Goal: Transaction & Acquisition: Purchase product/service

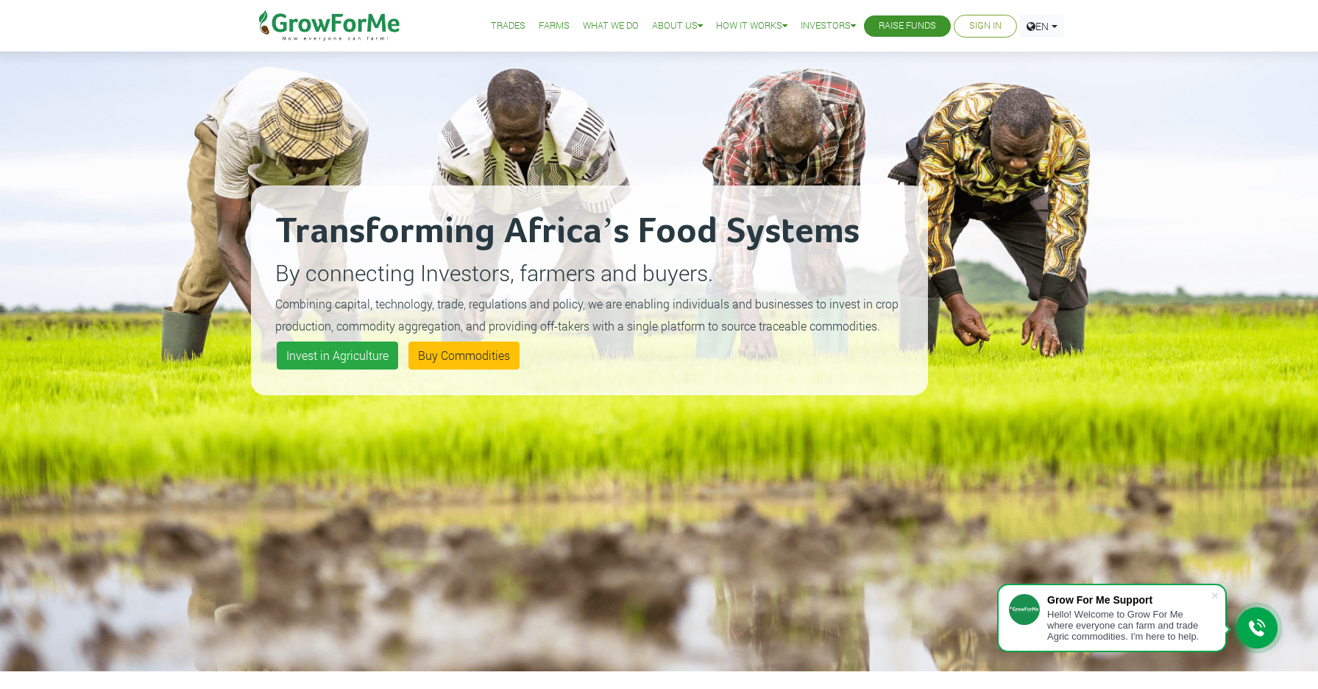
scroll to position [163, 0]
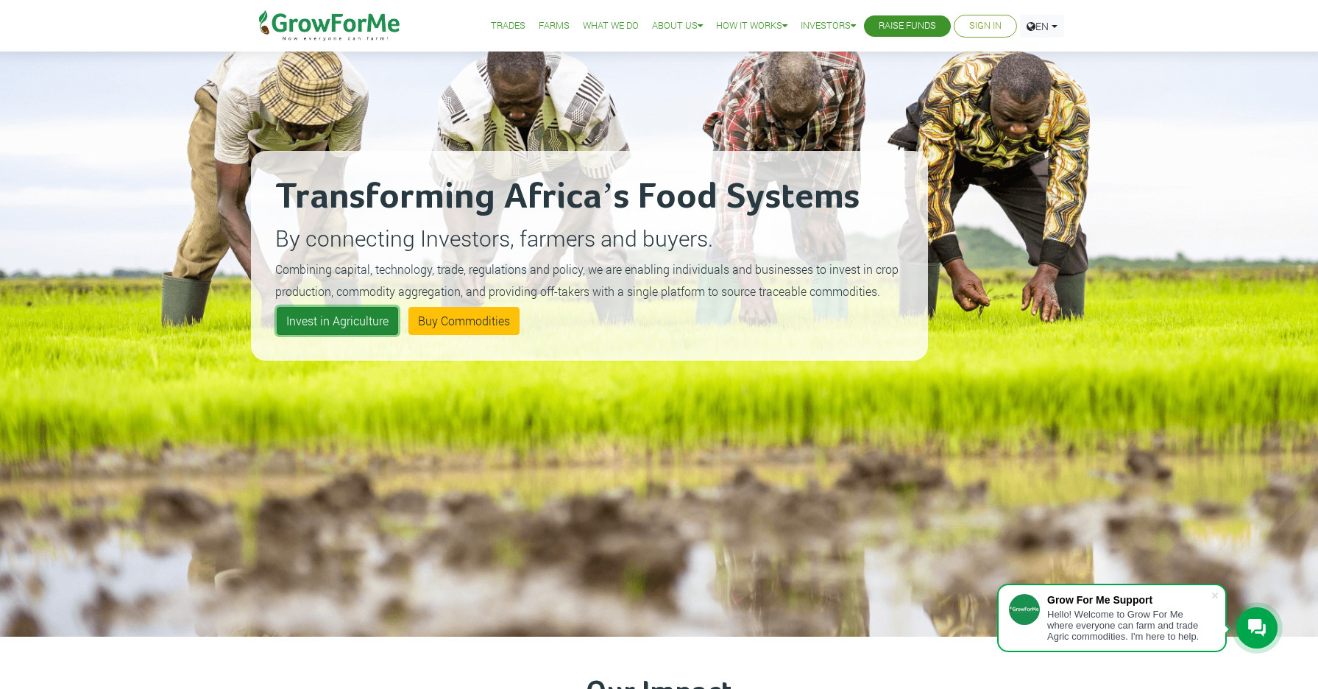
click at [358, 318] on link "Invest in Agriculture" at bounding box center [337, 321] width 121 height 28
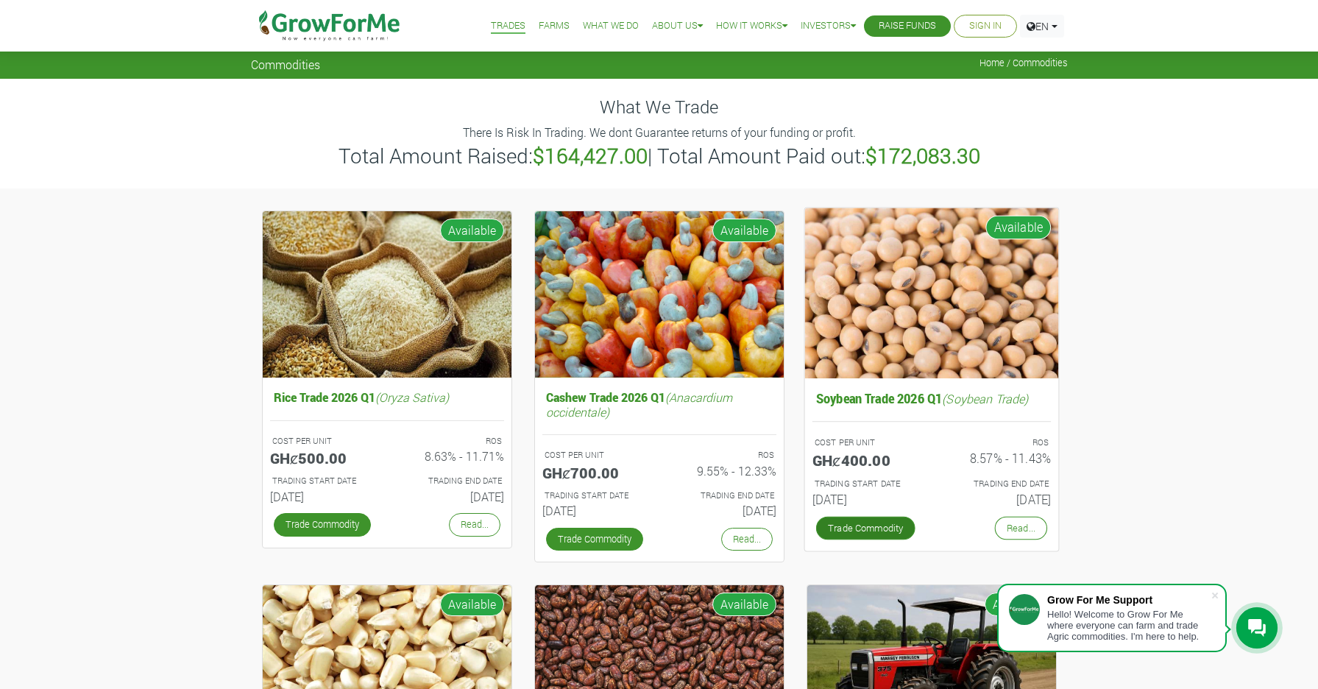
click at [876, 525] on link "Trade Commodity" at bounding box center [864, 528] width 99 height 24
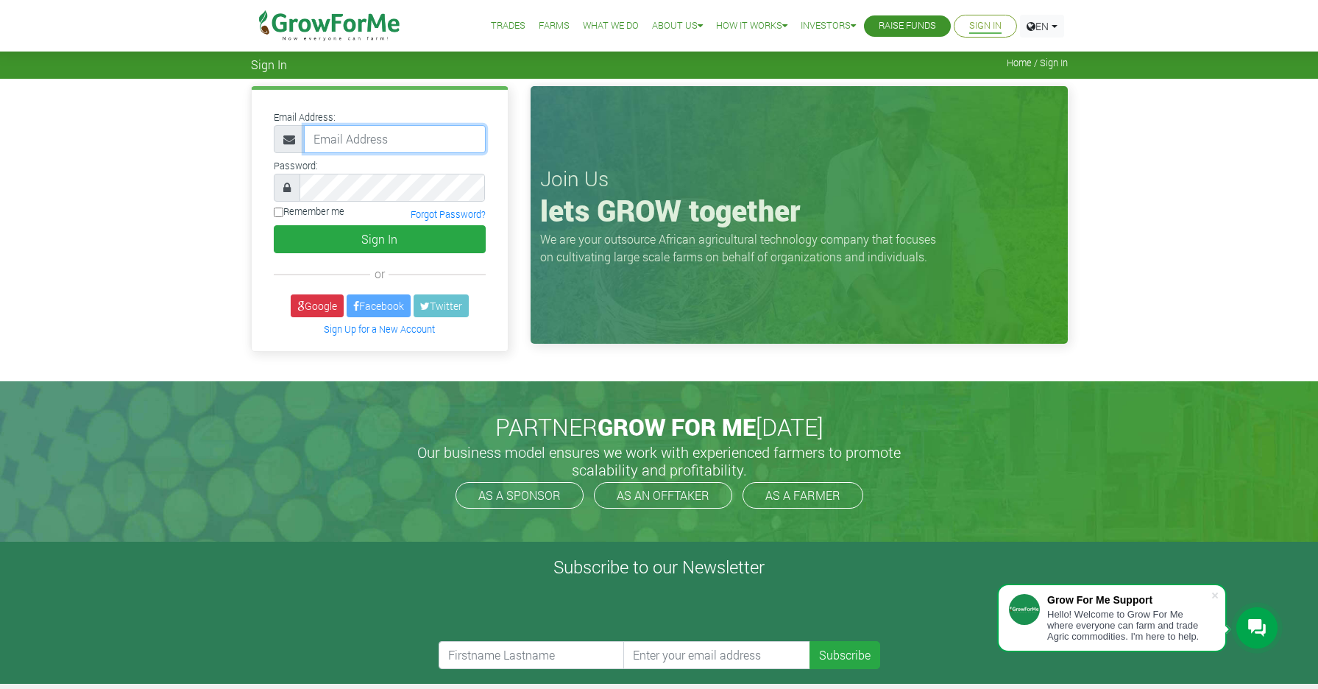
click at [335, 143] on input "email" at bounding box center [395, 139] width 182 height 28
click at [986, 29] on link "Sign In" at bounding box center [985, 25] width 32 height 15
click at [316, 310] on link "Google" at bounding box center [317, 305] width 53 height 23
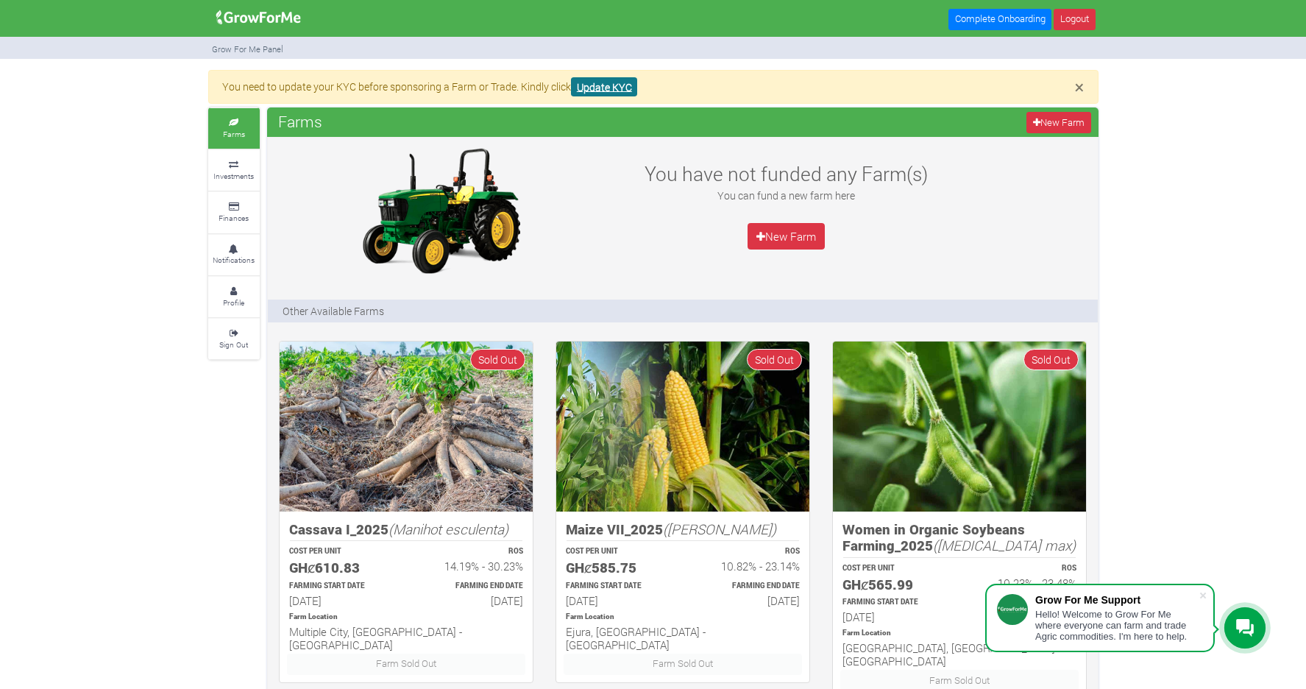
click at [599, 85] on link "Update KYC" at bounding box center [604, 87] width 66 height 20
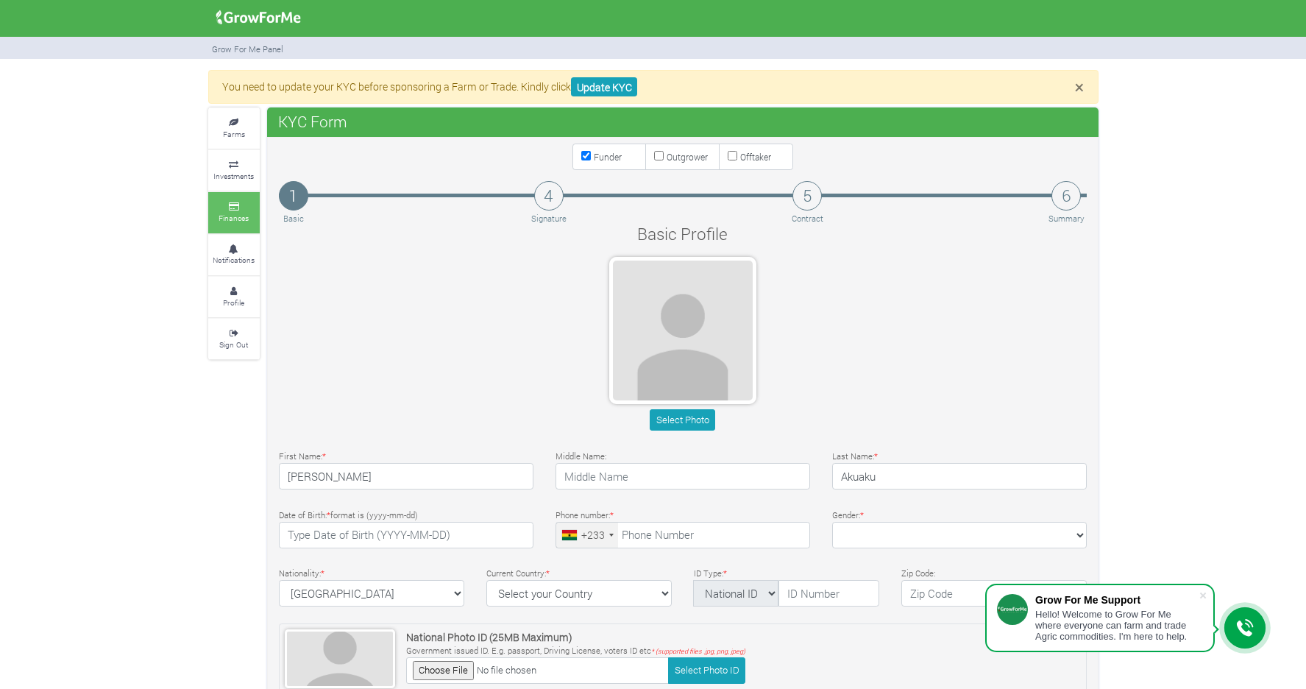
click at [235, 222] on small "Finances" at bounding box center [234, 218] width 30 height 10
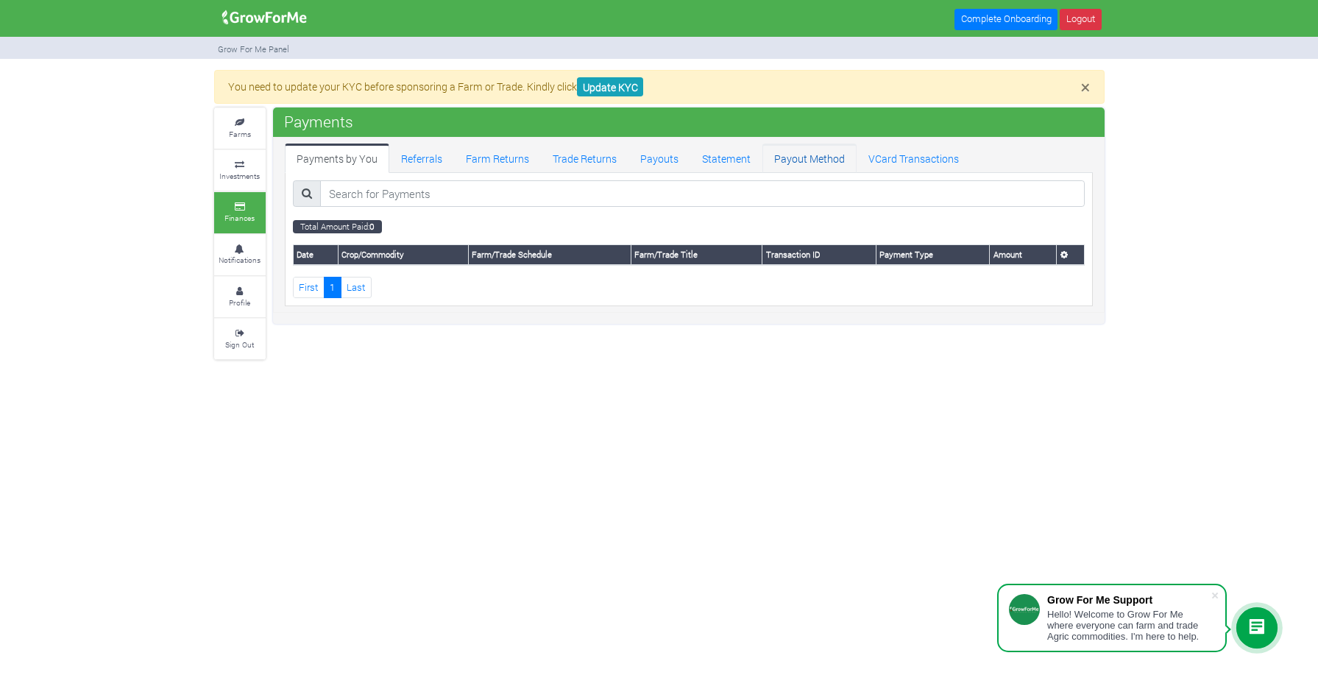
click at [790, 164] on link "Payout Method" at bounding box center [809, 157] width 94 height 29
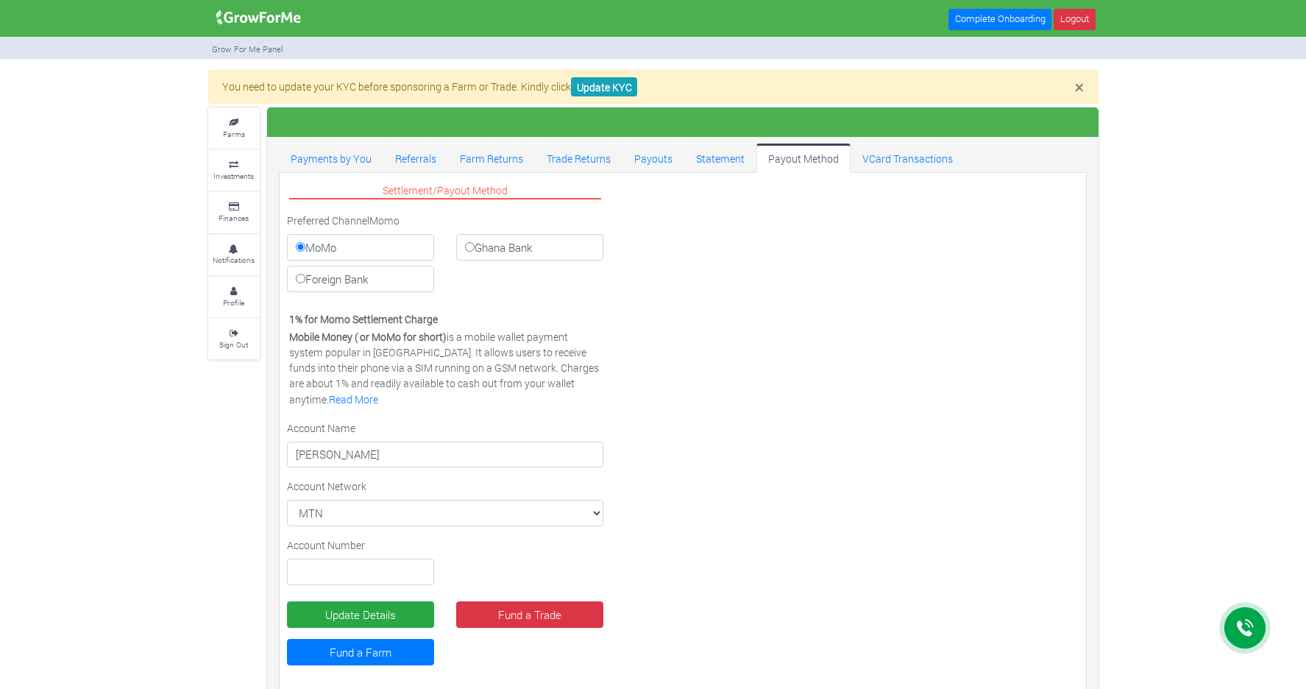
scroll to position [18, 0]
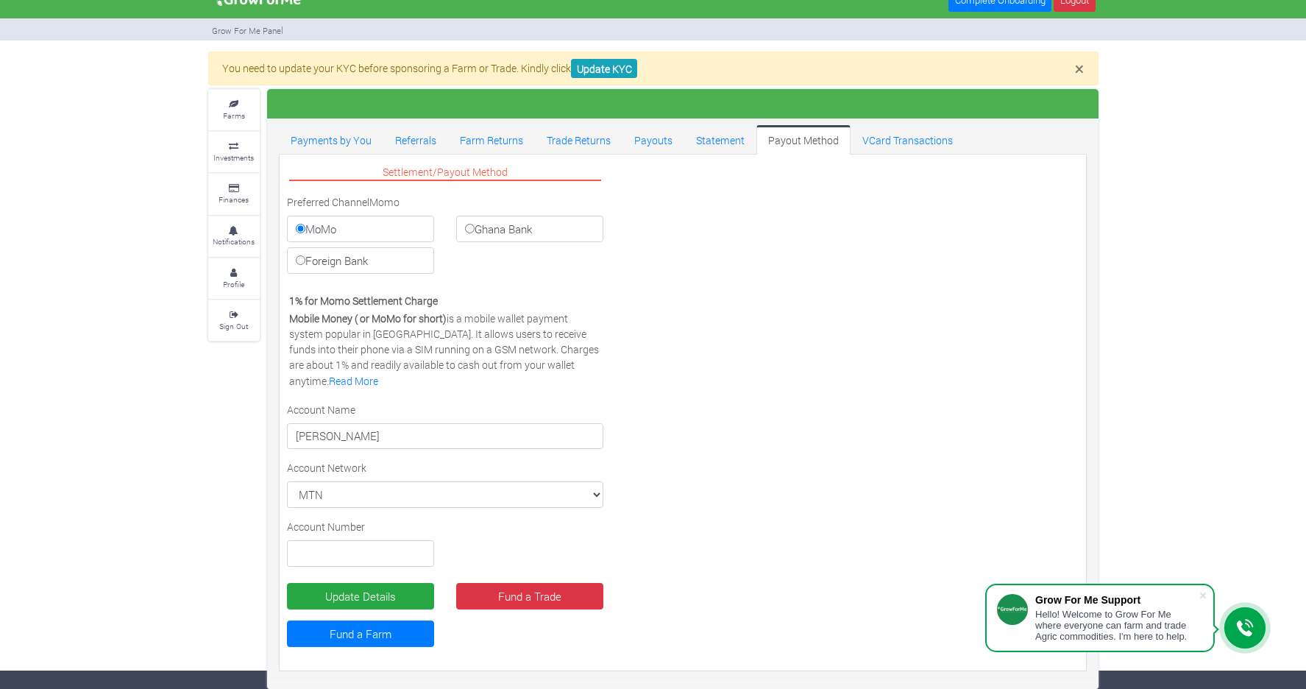
click at [299, 258] on input "Foreign Bank" at bounding box center [301, 260] width 10 height 10
radio input "true"
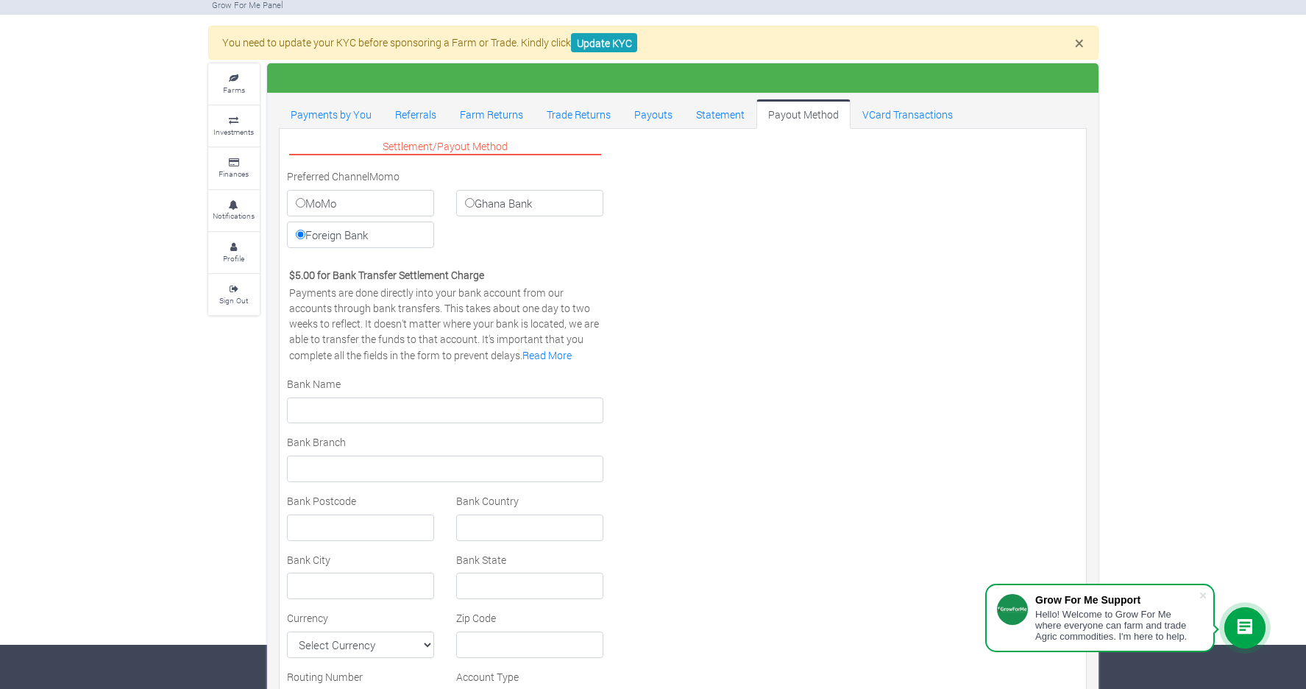
scroll to position [0, 0]
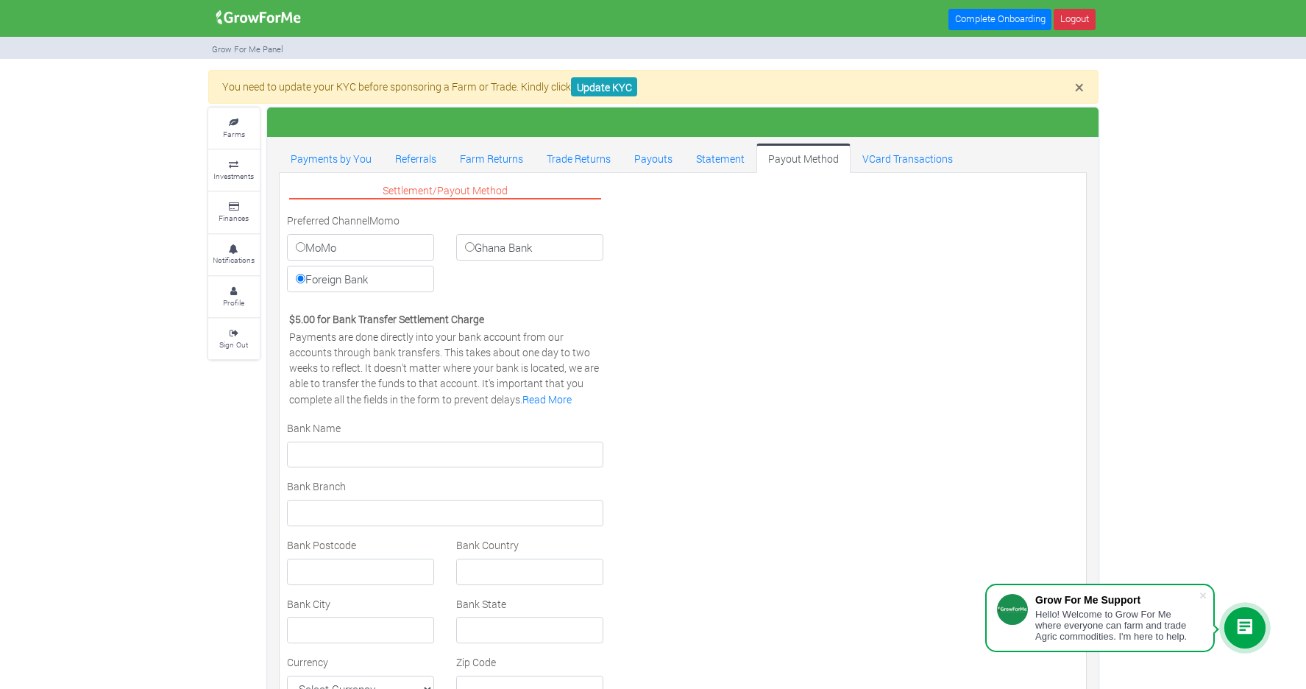
click at [466, 251] on input "Ghana Bank" at bounding box center [470, 247] width 10 height 10
radio input "true"
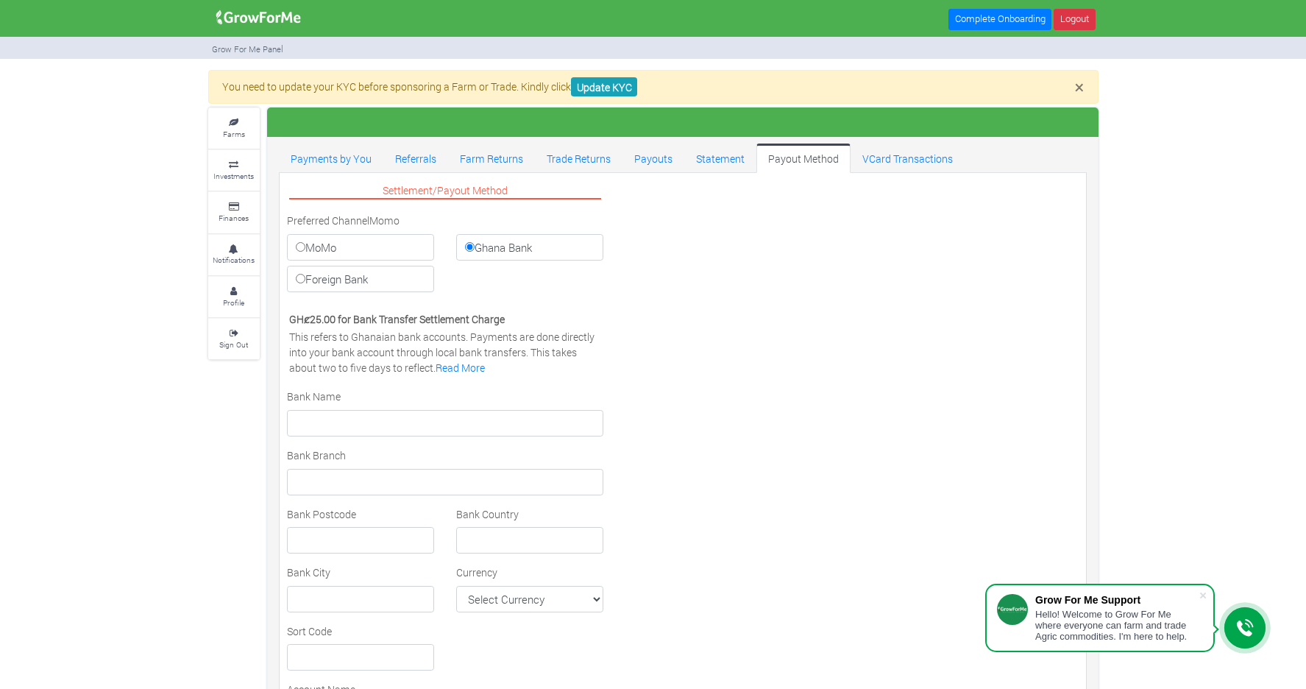
click at [305, 247] on label "MoMo" at bounding box center [360, 247] width 147 height 26
click at [305, 247] on input "MoMo" at bounding box center [301, 247] width 10 height 10
radio input "true"
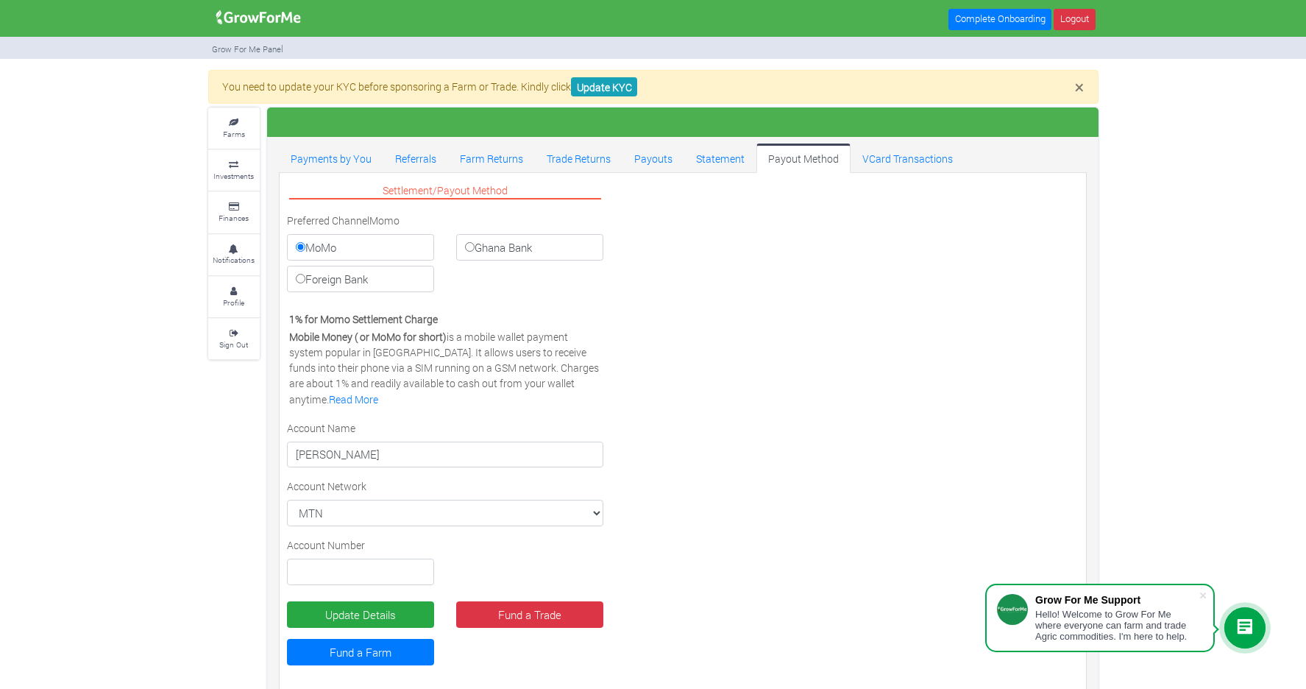
click at [759, 408] on div "Settlement/Payout Method Preferred Channel Momo MoMo Ghana Bank Foreign Bank Vi…" at bounding box center [683, 430] width 814 height 501
click at [542, 510] on select "MTN MTN VODAFONE AIRTEL TIGO" at bounding box center [445, 513] width 317 height 26
click at [509, 504] on select "MTN MTN VODAFONE AIRTEL TIGO" at bounding box center [445, 513] width 317 height 26
click at [287, 500] on select "MTN MTN VODAFONE AIRTEL TIGO" at bounding box center [445, 513] width 317 height 26
click at [478, 518] on select "MTN MTN VODAFONE AIRTEL TIGO" at bounding box center [445, 513] width 317 height 26
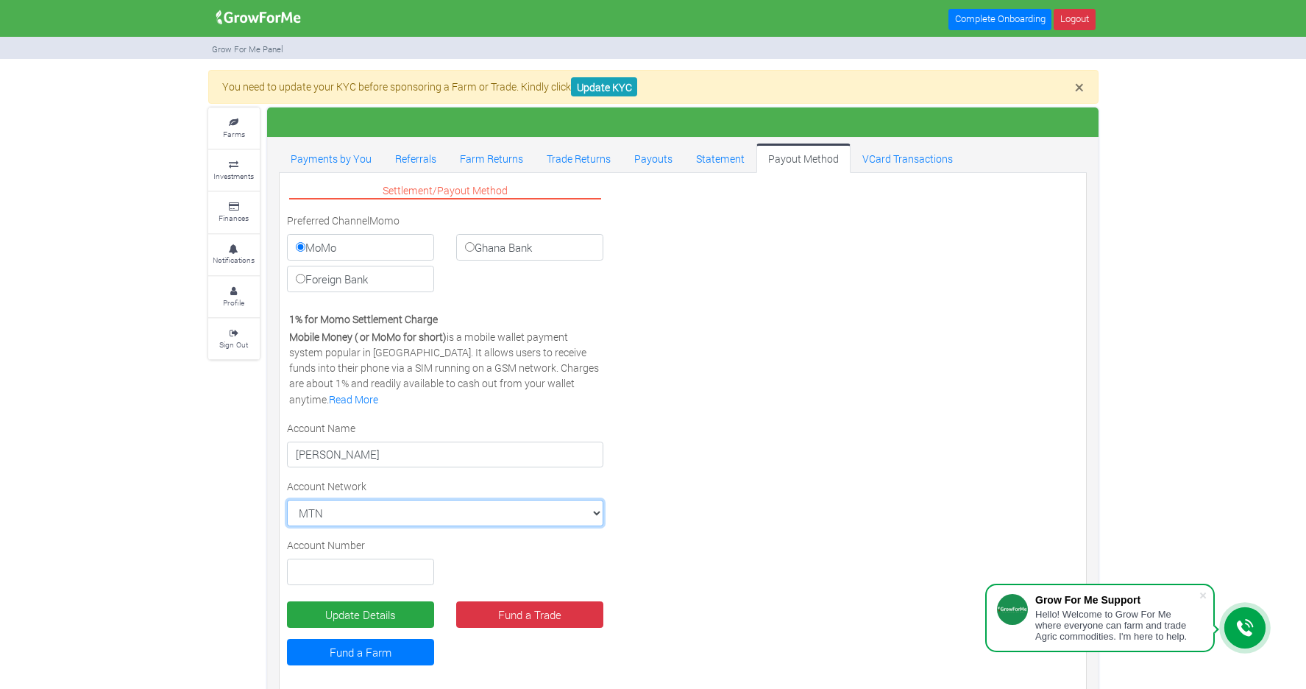
select select "AIRTEL"
click at [287, 500] on select "MTN MTN VODAFONE AIRTEL TIGO" at bounding box center [445, 513] width 317 height 26
click at [473, 519] on select "MTN MTN VODAFONE AIRTEL TIGO" at bounding box center [445, 513] width 317 height 26
click at [287, 500] on select "MTN MTN VODAFONE AIRTEL TIGO" at bounding box center [445, 513] width 317 height 26
click at [517, 511] on select "MTN MTN VODAFONE AIRTEL TIGO" at bounding box center [445, 513] width 317 height 26
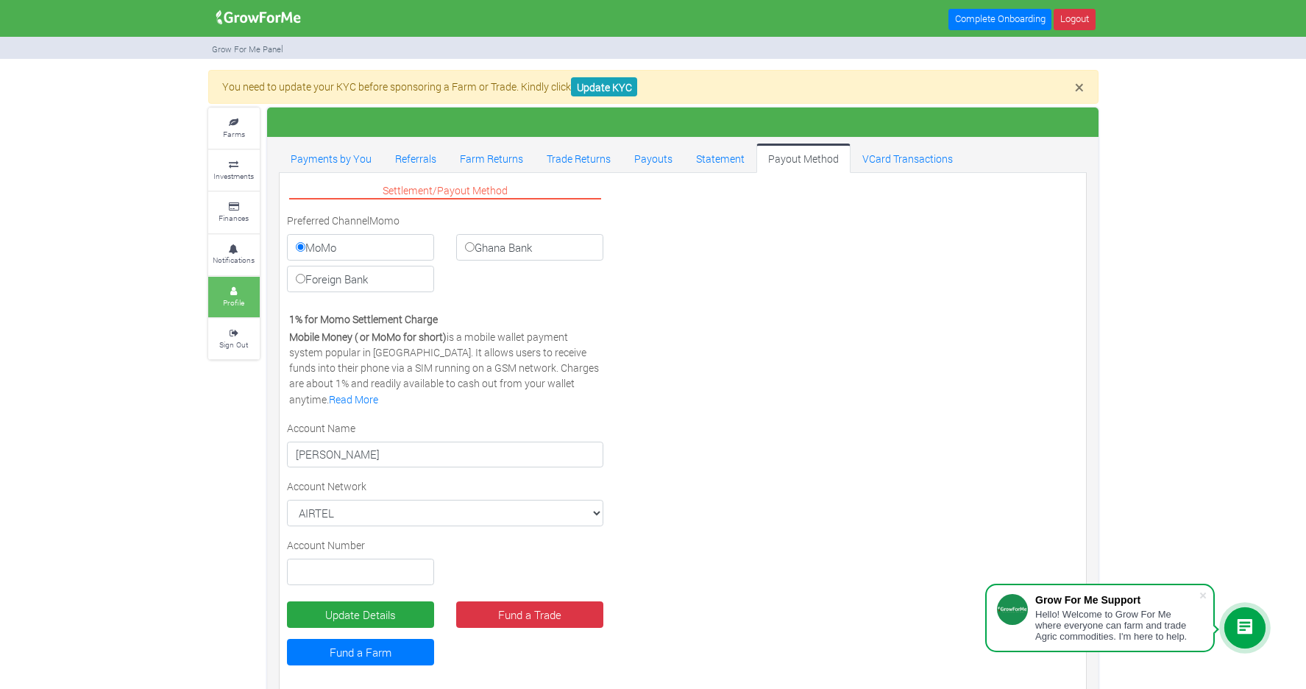
click at [243, 302] on small "Profile" at bounding box center [233, 302] width 21 height 10
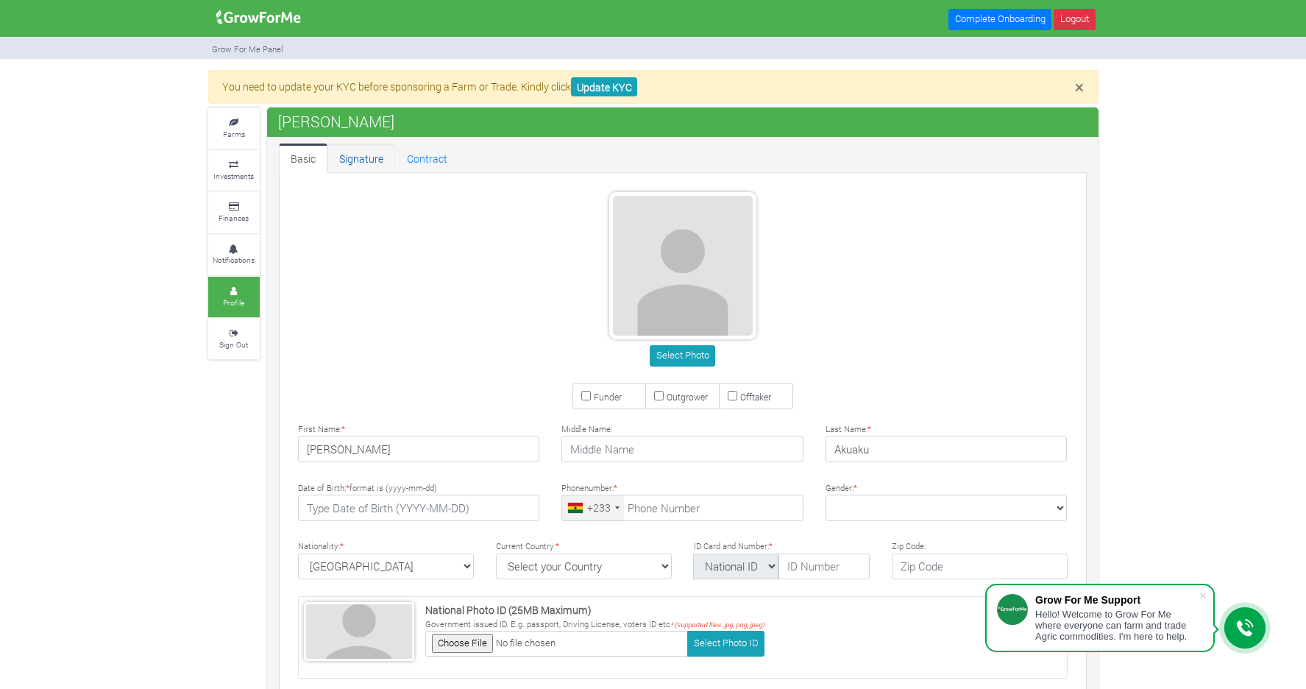
click at [389, 155] on link "Signature" at bounding box center [361, 157] width 68 height 29
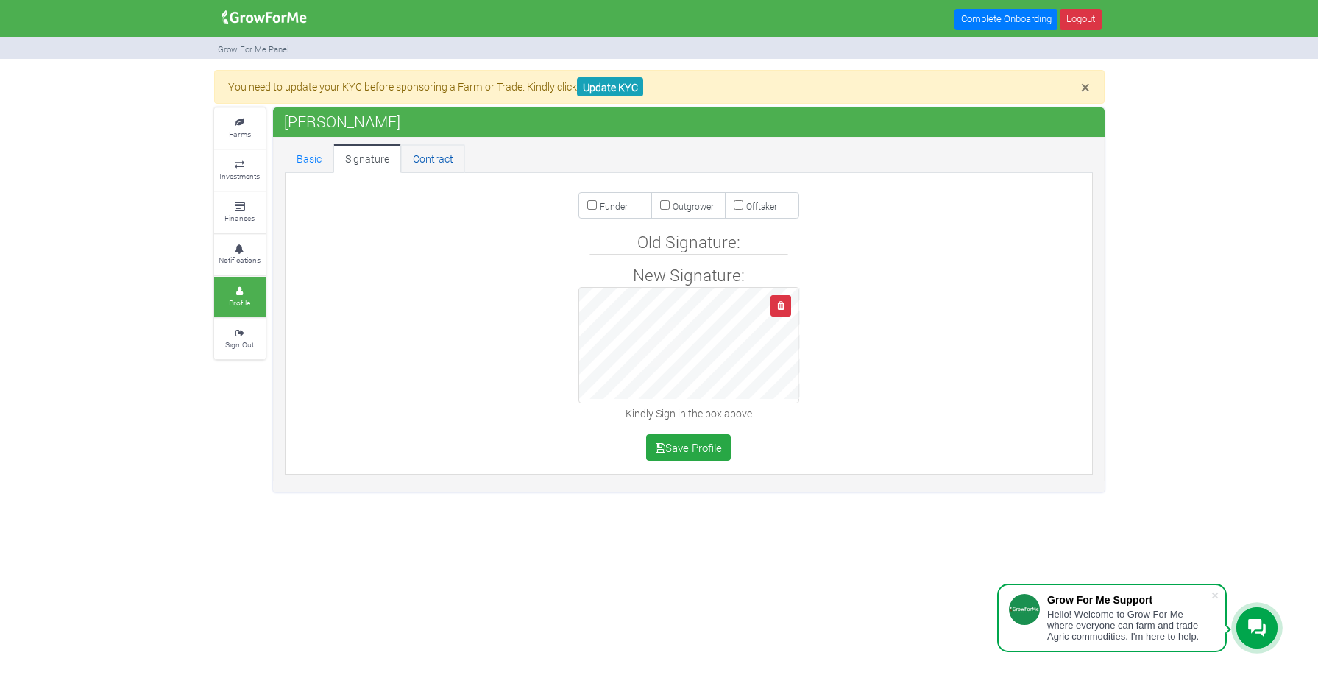
click at [432, 155] on link "Contract" at bounding box center [433, 157] width 64 height 29
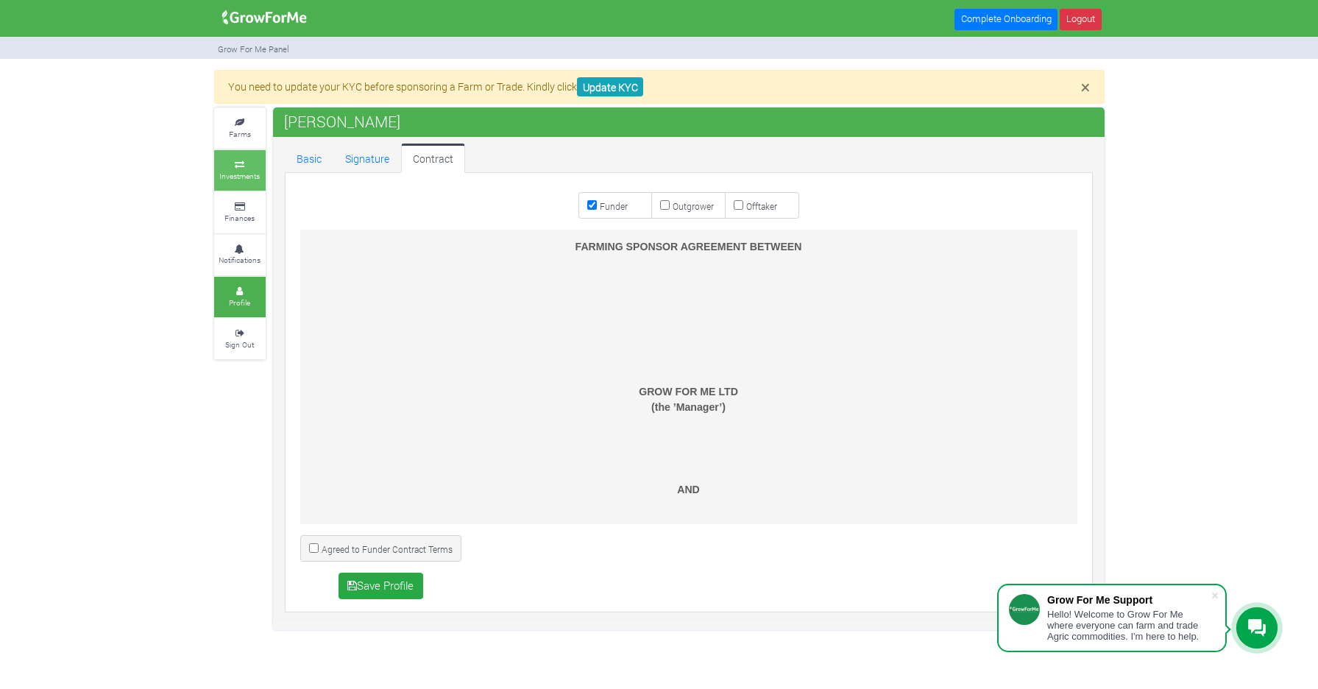
click at [240, 172] on small "Investments" at bounding box center [239, 176] width 40 height 10
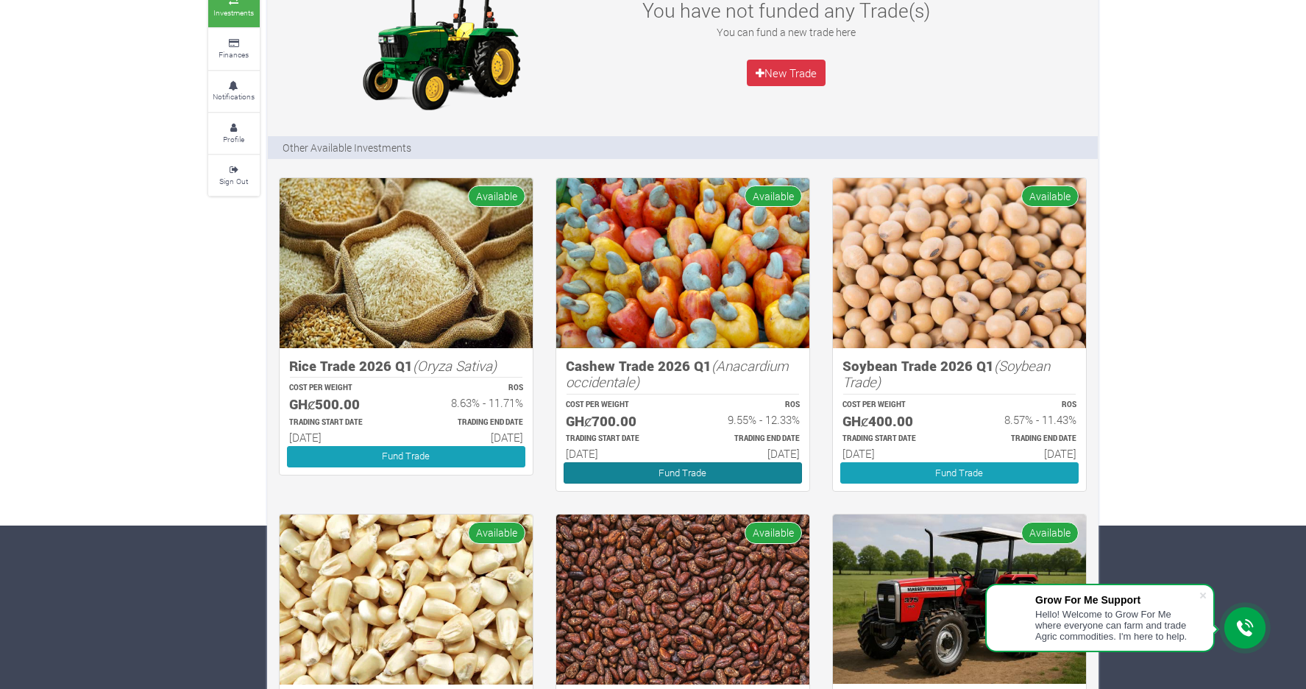
scroll to position [182, 0]
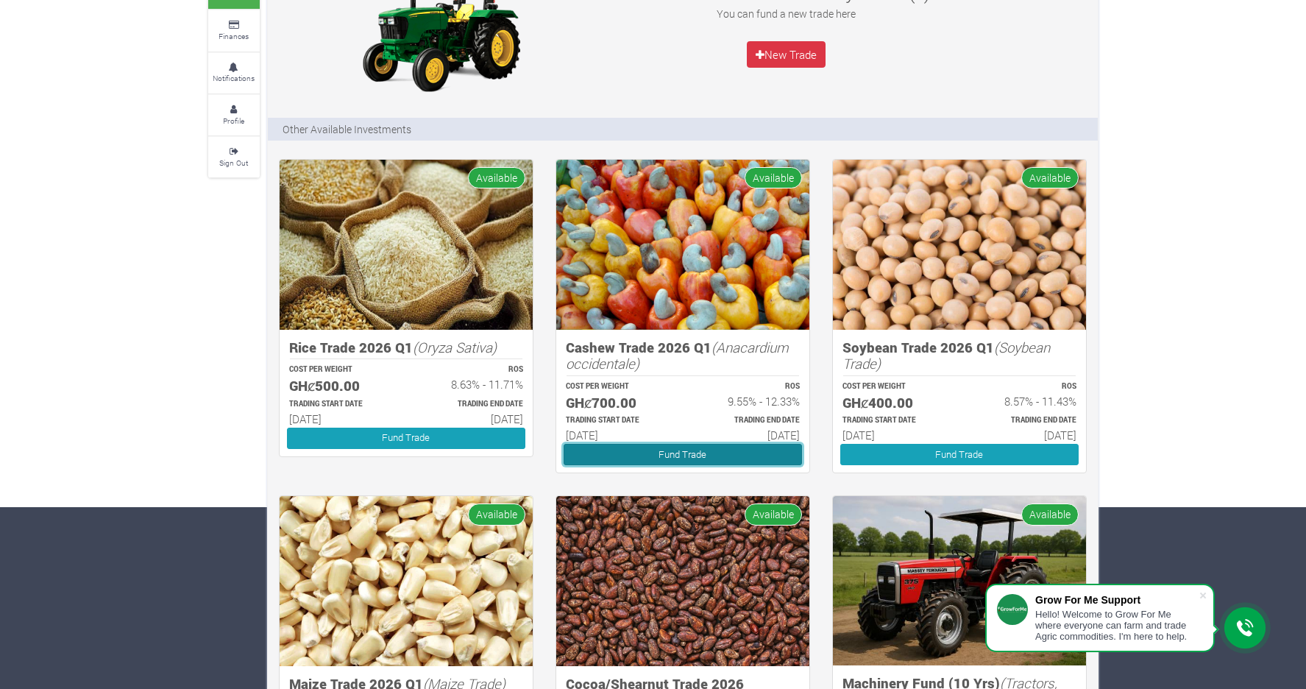
click at [661, 450] on link "Fund Trade" at bounding box center [683, 454] width 238 height 21
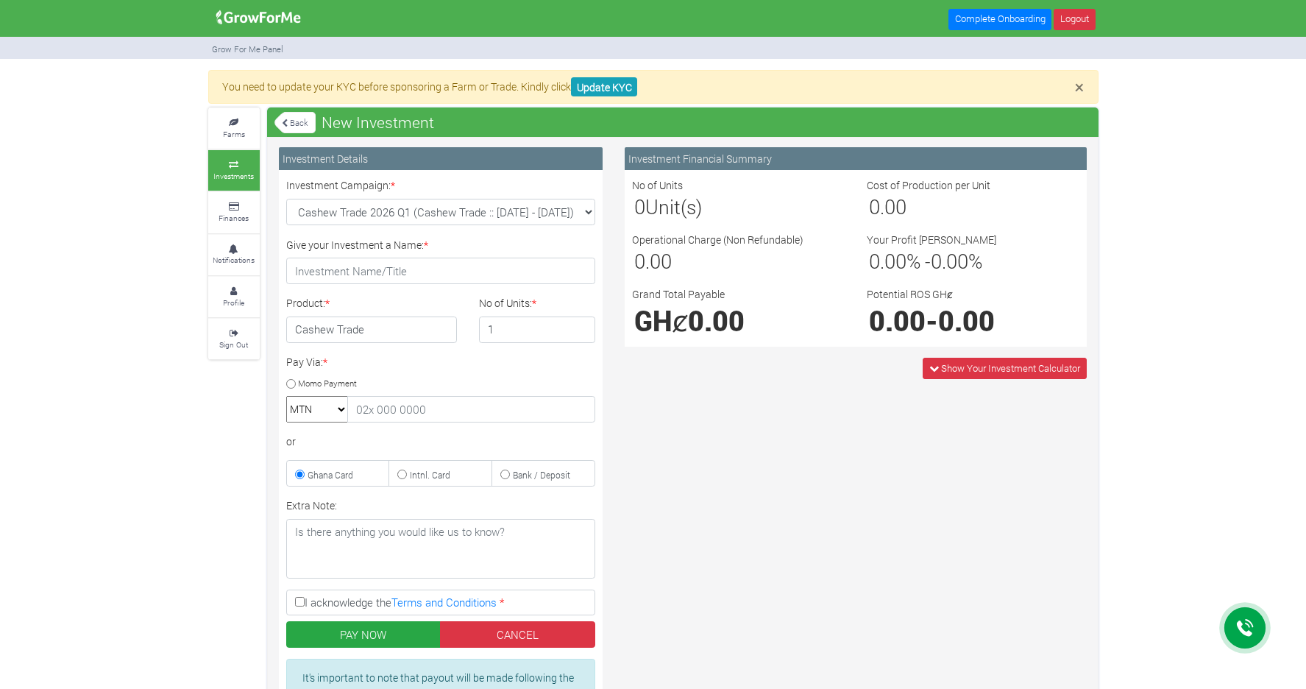
type input "1"
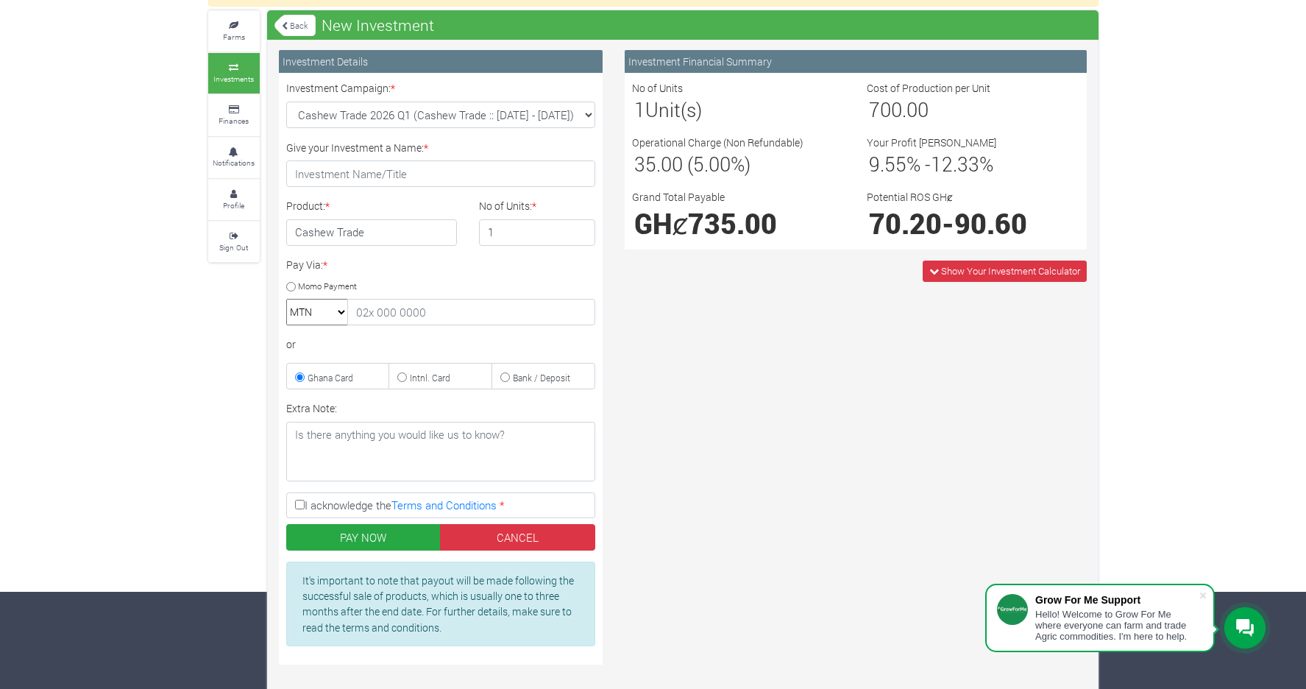
scroll to position [124, 0]
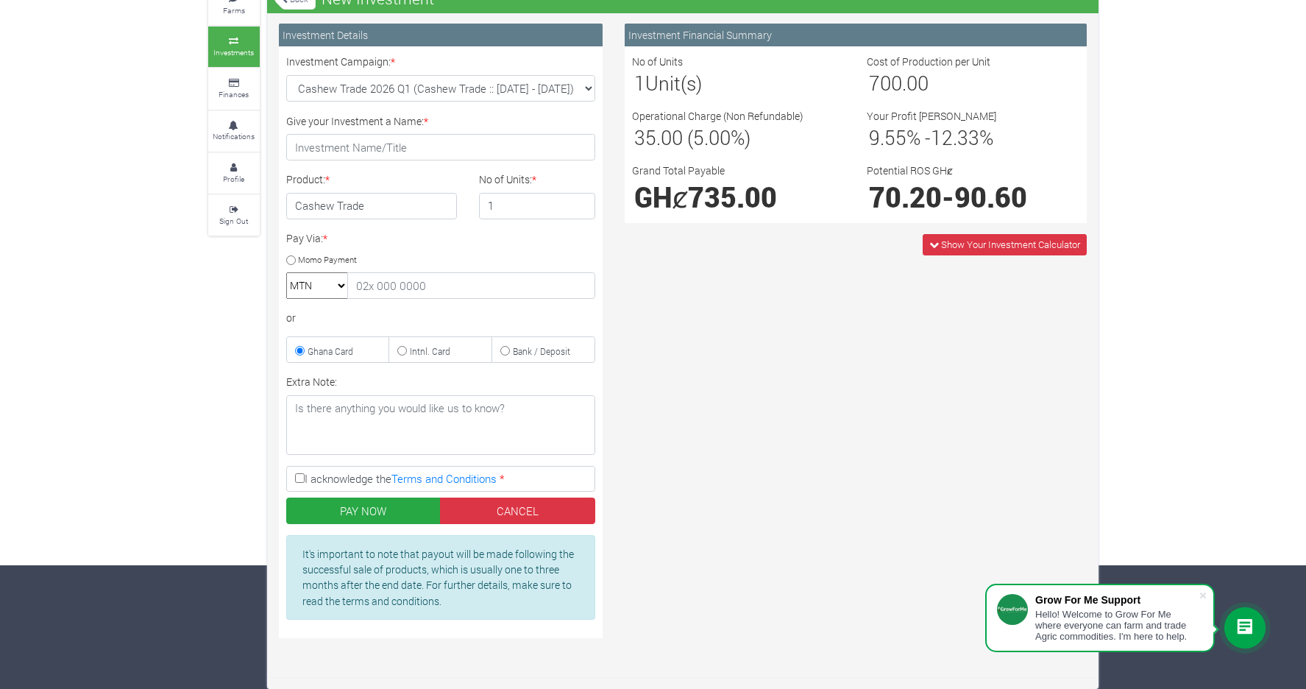
click at [324, 280] on select "MTN Telecel Airtel Tigo" at bounding box center [317, 285] width 62 height 26
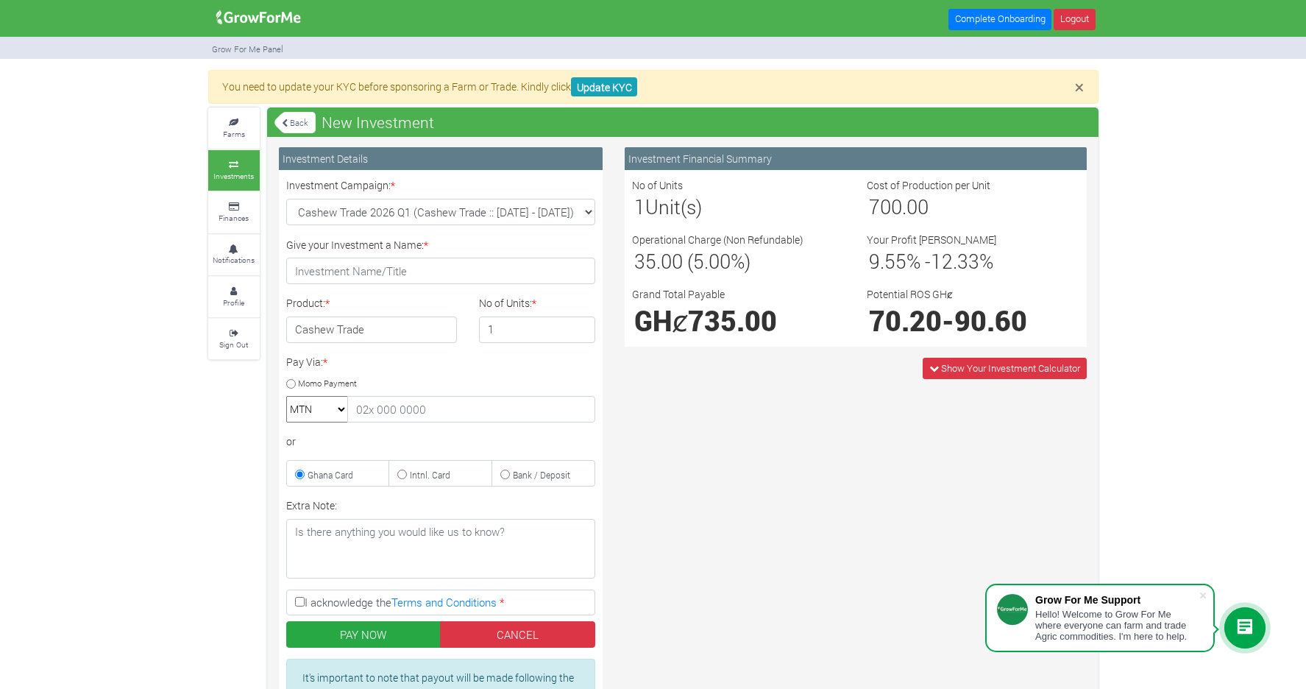
click at [294, 125] on link "Back" at bounding box center [294, 122] width 41 height 24
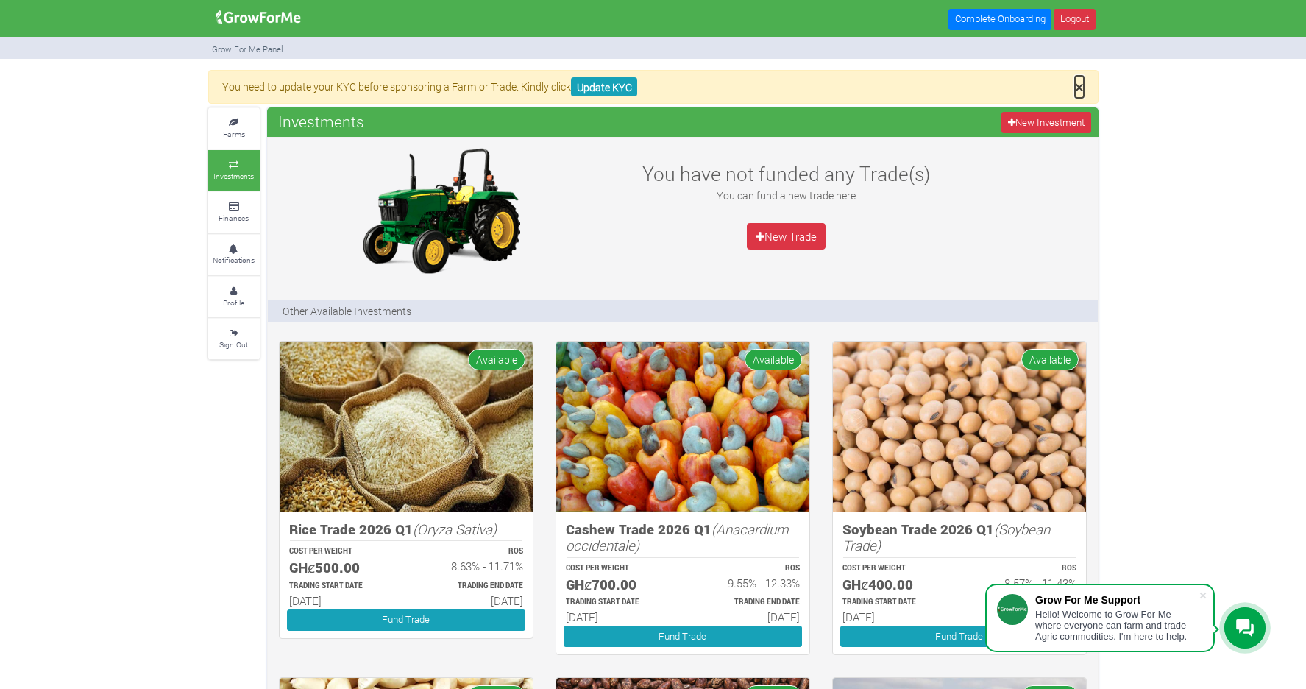
click at [1079, 88] on span "×" at bounding box center [1079, 87] width 9 height 22
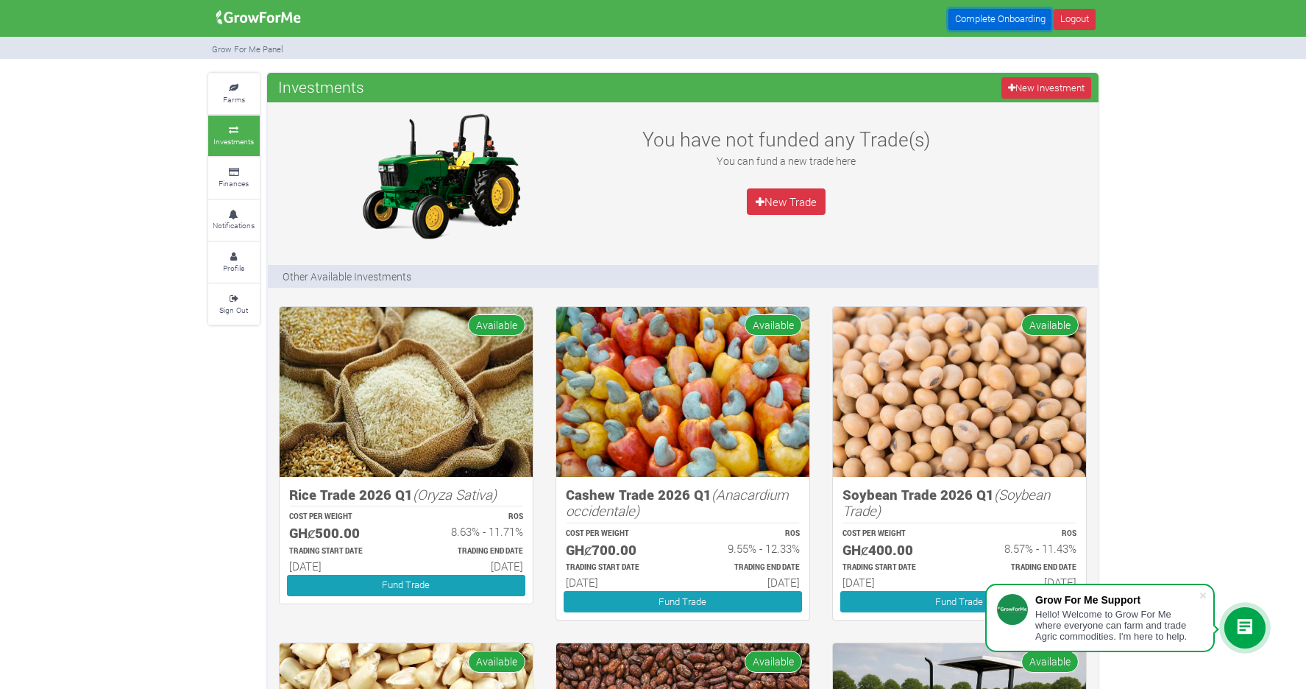
click at [997, 26] on link "Complete Onboarding" at bounding box center [999, 19] width 103 height 21
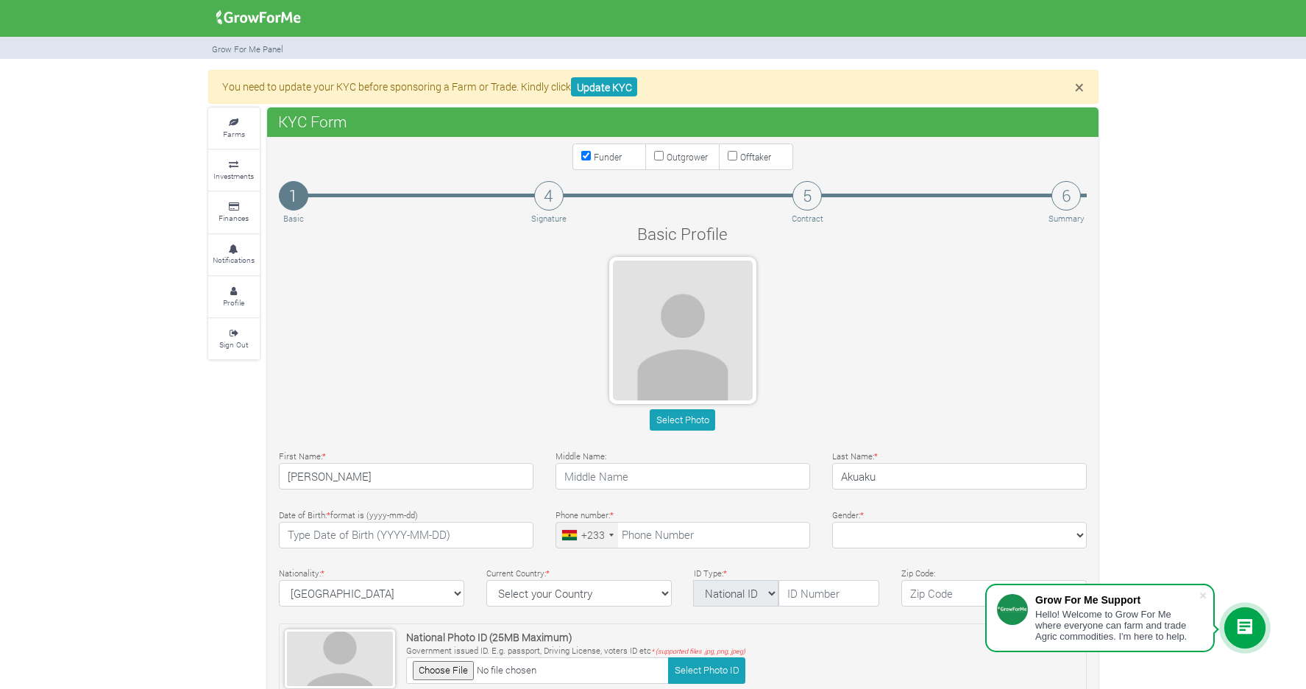
click at [550, 196] on h4 "4" at bounding box center [548, 195] width 29 height 29
click at [676, 160] on small "Outgrower" at bounding box center [687, 157] width 41 height 12
click at [664, 160] on input "Outgrower" at bounding box center [659, 156] width 10 height 10
checkbox input "true"
click at [737, 152] on label "Offtaker" at bounding box center [756, 156] width 74 height 26
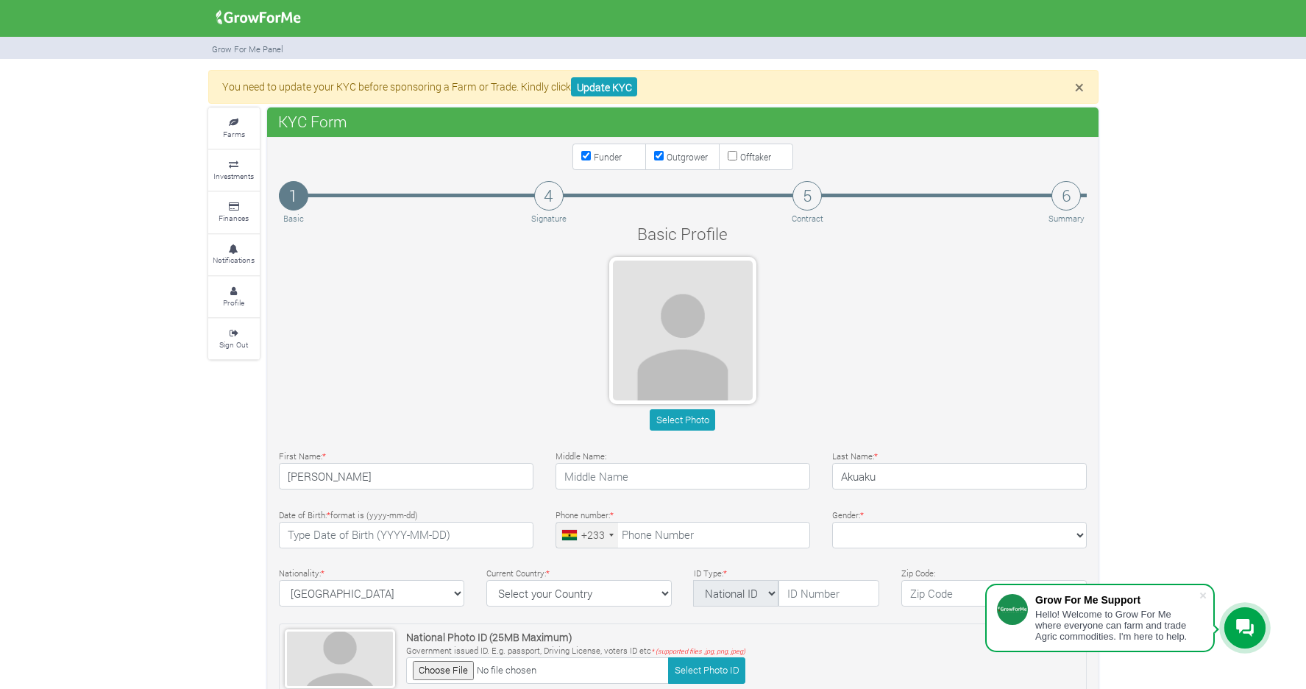
click at [737, 152] on input "Offtaker" at bounding box center [733, 156] width 10 height 10
checkbox input "true"
click at [246, 134] on link "Farms" at bounding box center [234, 128] width 52 height 40
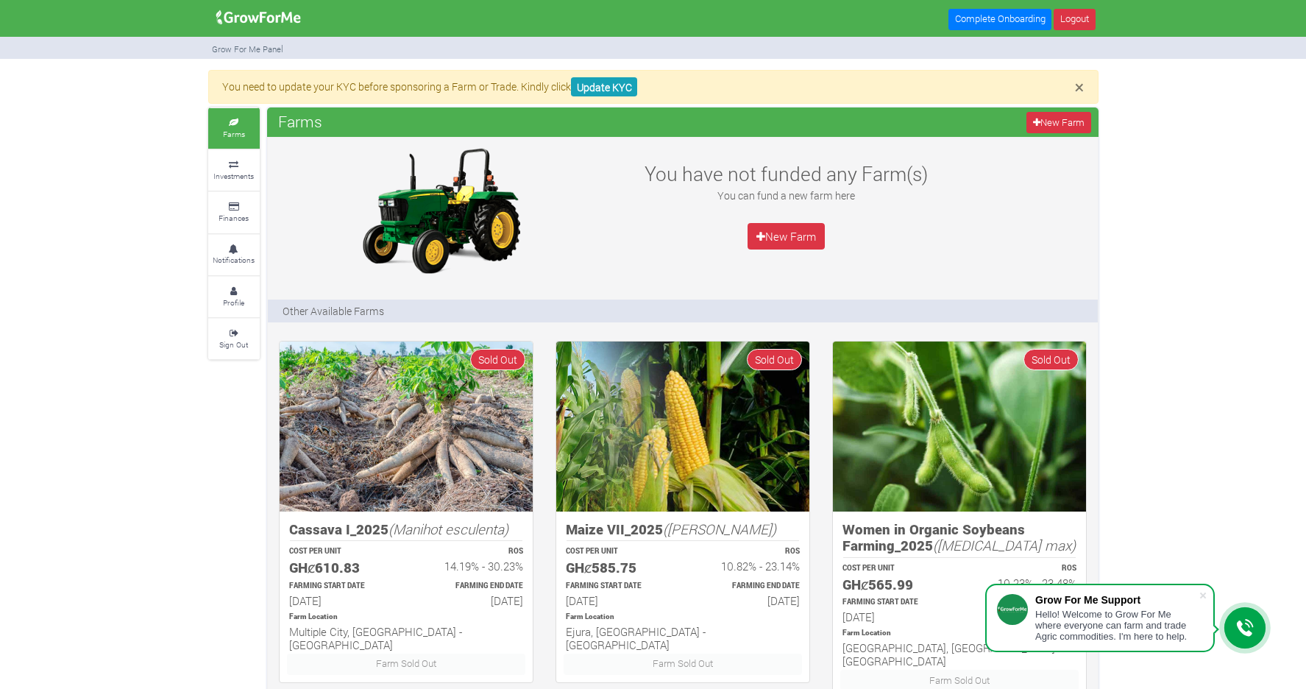
click at [1251, 629] on icon at bounding box center [1245, 628] width 18 height 18
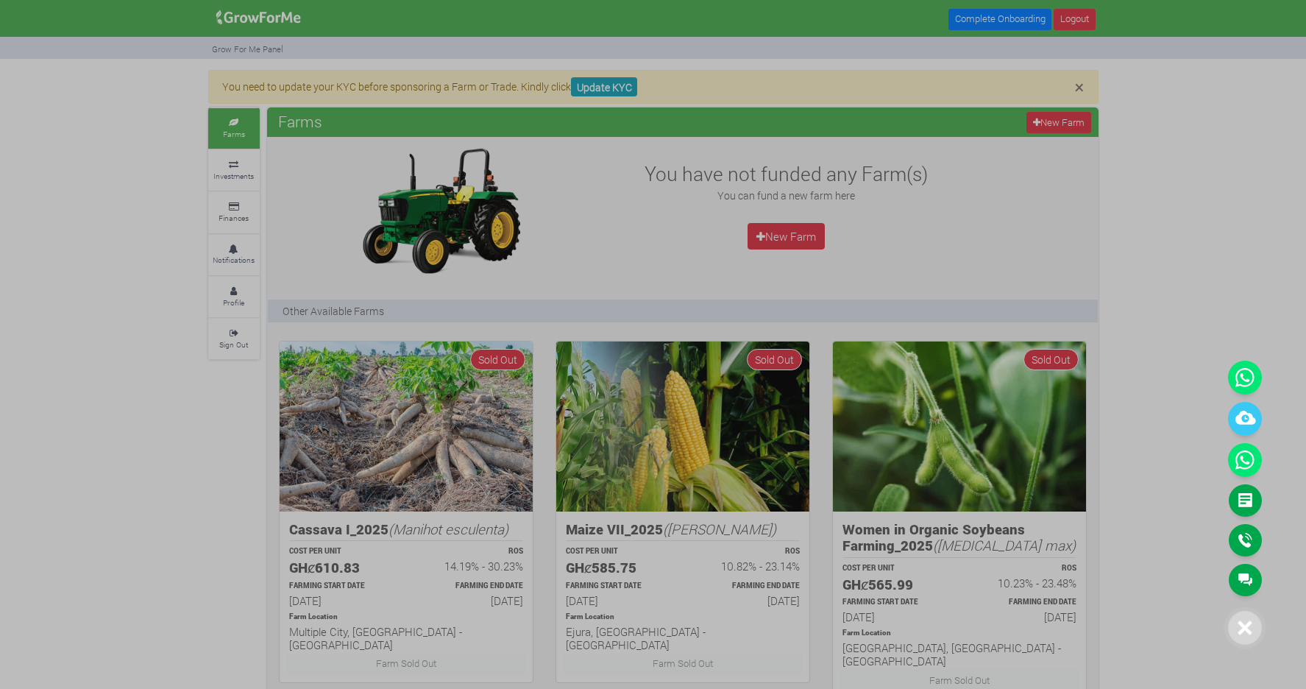
click at [1181, 547] on div at bounding box center [653, 344] width 1306 height 689
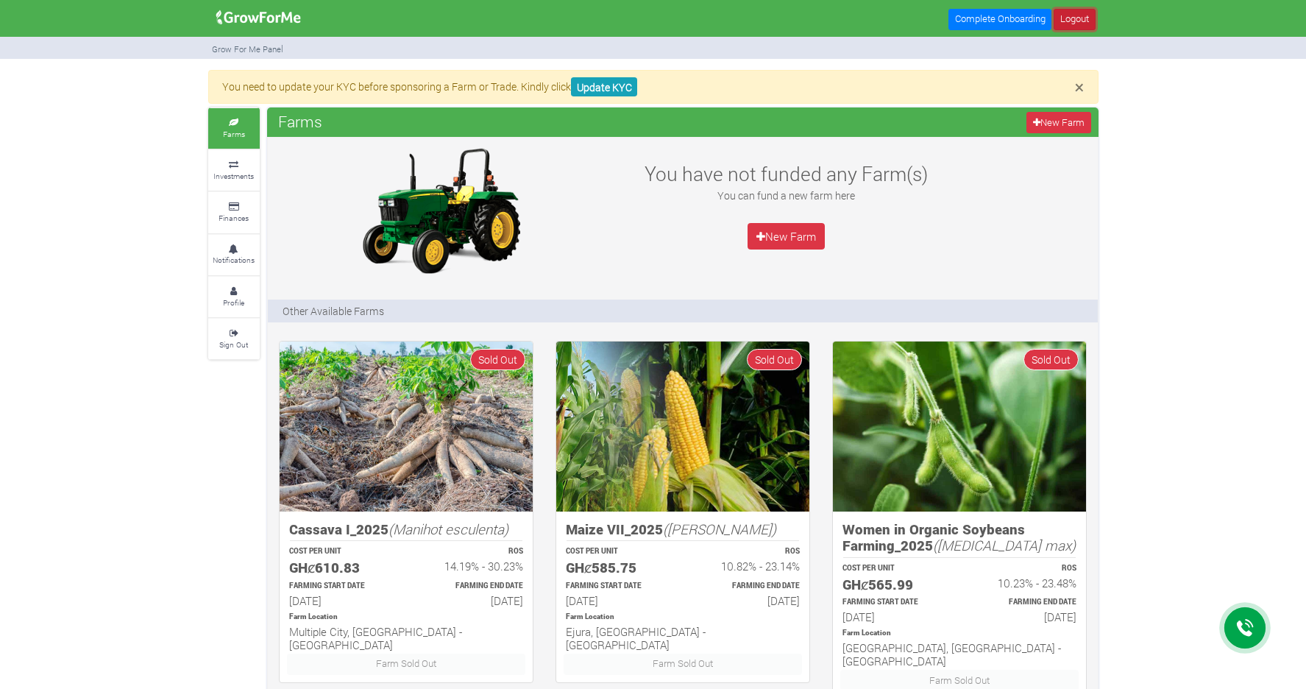
click at [1078, 26] on link "Logout" at bounding box center [1074, 19] width 41 height 21
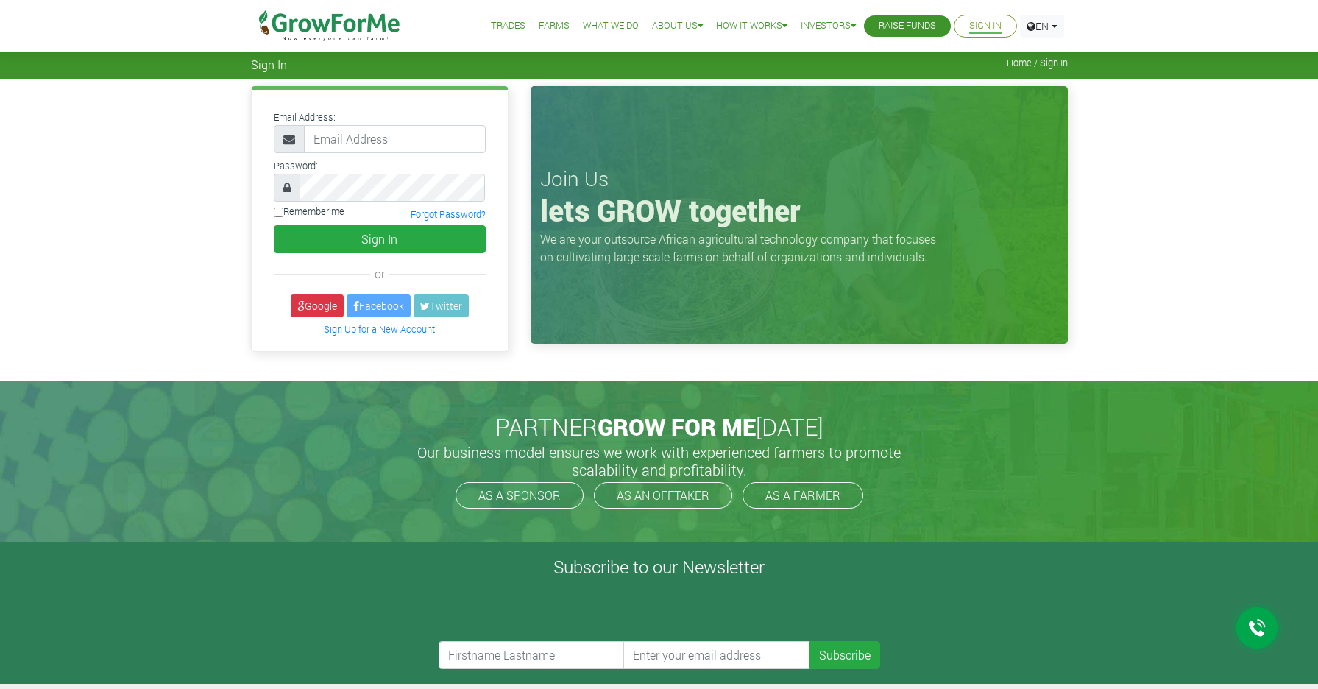
click at [878, 25] on link "Raise Funds" at bounding box center [906, 25] width 57 height 15
